Goal: Find specific page/section: Find specific page/section

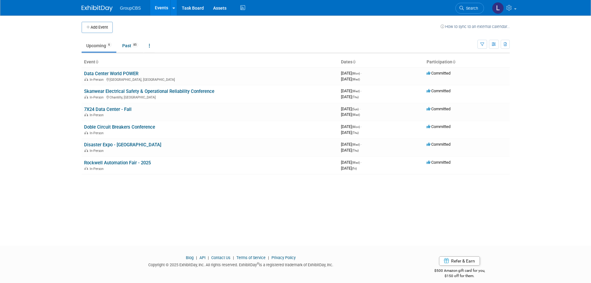
click at [111, 124] on link "Doble Circuit Breakers Conference" at bounding box center [119, 127] width 71 height 6
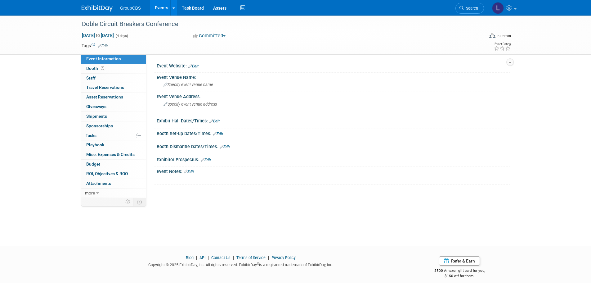
click at [66, 90] on div "Doble Circuit Breakers Conference Oct 20, 2025 to Oct 23, 2025 (4 days) Oct 20,…" at bounding box center [295, 125] width 591 height 219
